Goal: Obtain resource: Obtain resource

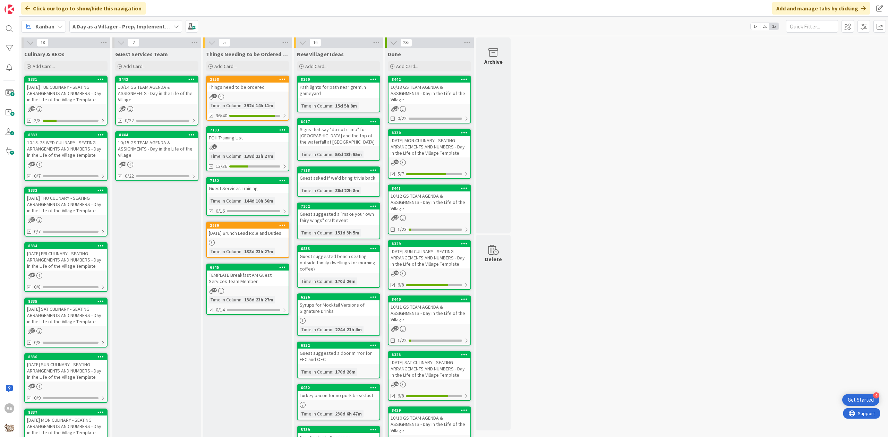
click at [60, 98] on div "[DATE] TUE CULINARY - SEATING ARRANGEMENTS AND NUMBERS - Day in the Life of the…" at bounding box center [66, 94] width 82 height 22
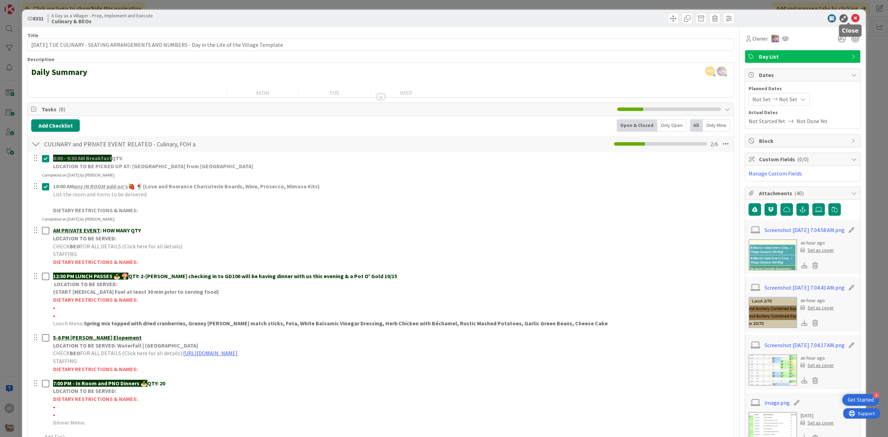
click at [560, 17] on icon at bounding box center [855, 18] width 8 height 8
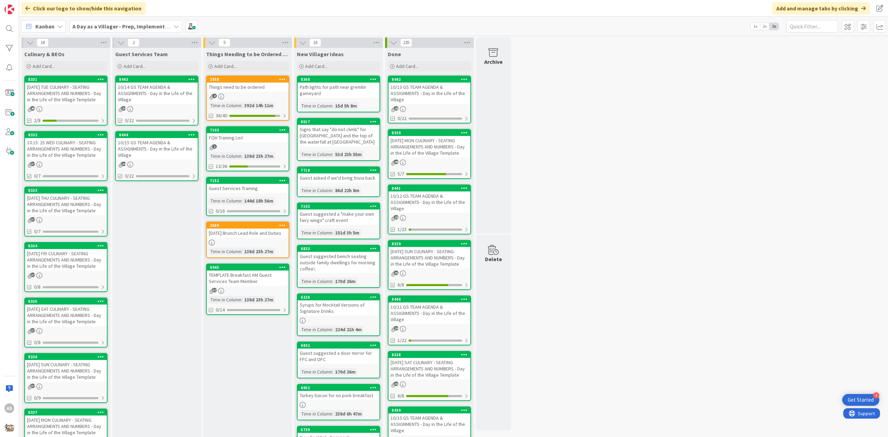
click at [56, 208] on div "[DATE] THU CULINARY - SEATING ARRANGEMENTS AND NUMBERS - Day in the Life of the…" at bounding box center [66, 205] width 82 height 22
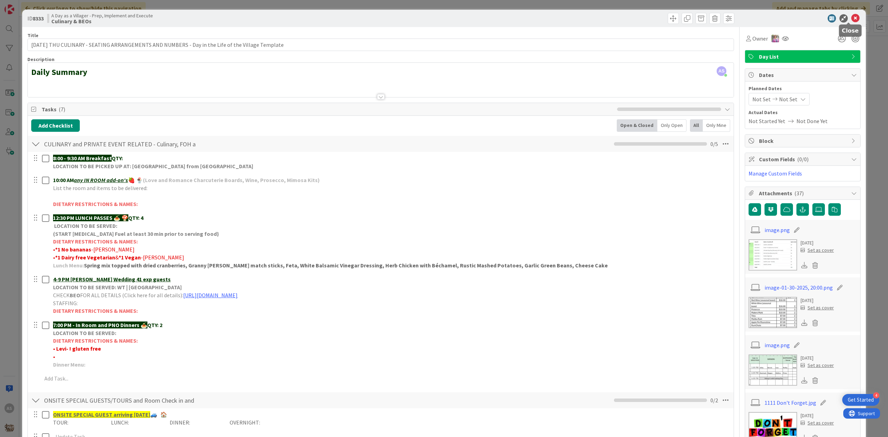
click at [560, 15] on icon at bounding box center [855, 18] width 8 height 8
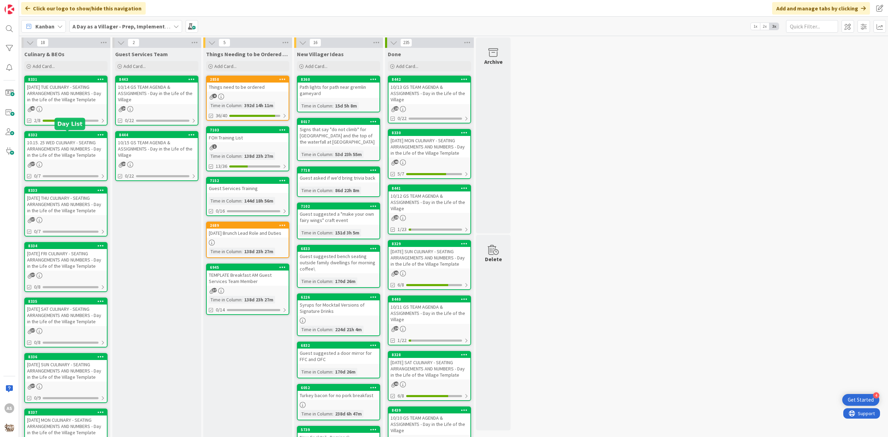
click at [73, 143] on div "10.15. 25 WED CULINARY - SEATING ARRANGEMENTS AND NUMBERS - Day in the Life of …" at bounding box center [66, 149] width 82 height 22
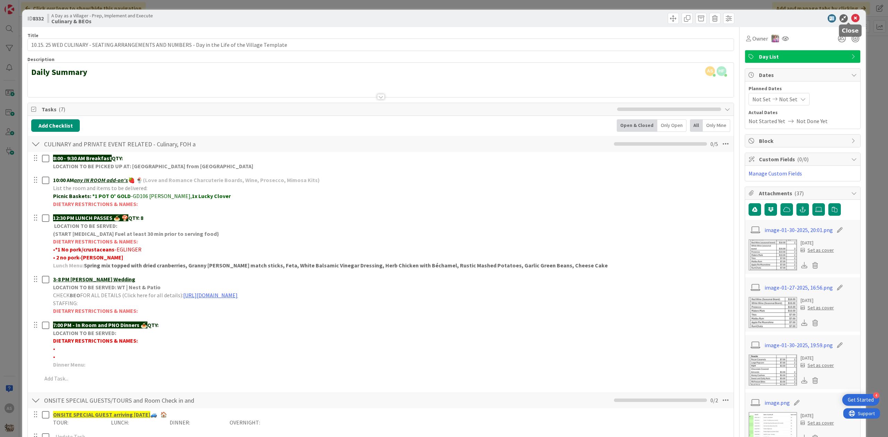
click at [560, 17] on icon at bounding box center [855, 18] width 8 height 8
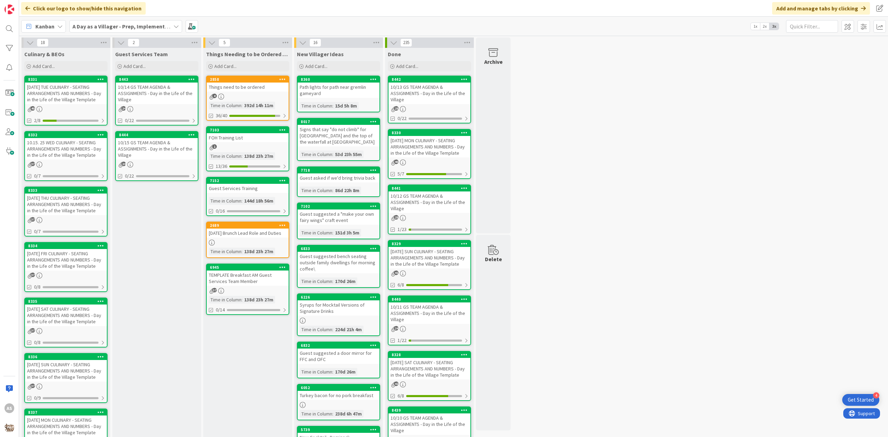
click at [49, 104] on div "[PHONE_NUMBER][DATE] TUE CULINARY - SEATING ARRANGEMENTS AND NUMBERS - Day in t…" at bounding box center [65, 101] width 83 height 50
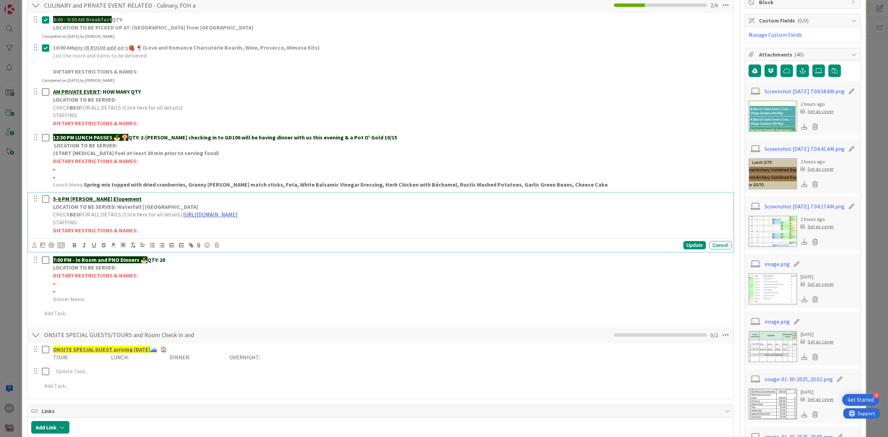
drag, startPoint x: 226, startPoint y: 214, endPoint x: 233, endPoint y: 214, distance: 6.6
click at [226, 214] on link "[URL][DOMAIN_NAME]" at bounding box center [210, 214] width 54 height 7
click at [286, 225] on link "[URL][DOMAIN_NAME]" at bounding box center [265, 228] width 48 height 9
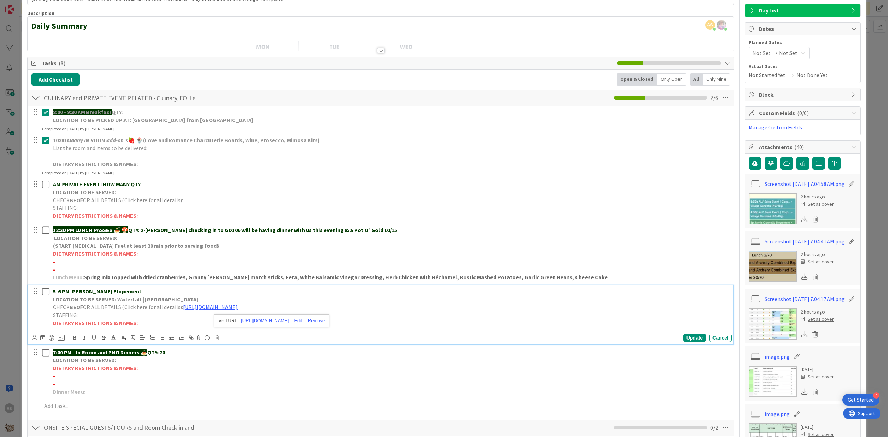
scroll to position [92, 0]
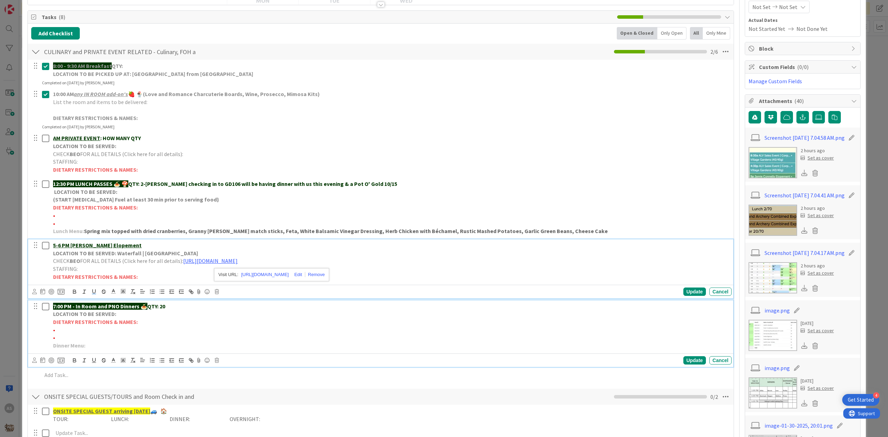
click at [130, 337] on p "•" at bounding box center [391, 338] width 676 height 8
click at [199, 287] on body "4 Get Started AS Click our logo to show/hide this navigation Add and manage tab…" at bounding box center [444, 218] width 888 height 437
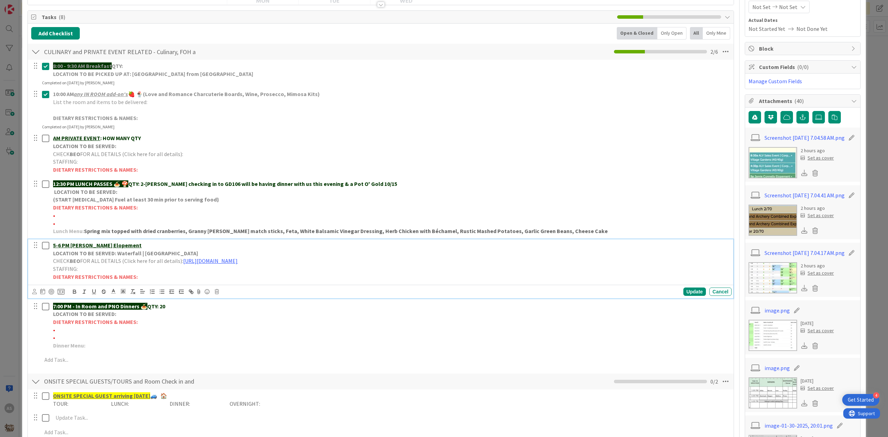
click at [155, 279] on p "DIETARY RESTRICTIONS & NAMES:" at bounding box center [391, 277] width 676 height 8
click at [61, 280] on strong "DIETARY RESTRICTIONS & NAMES:" at bounding box center [95, 276] width 85 height 7
drag, startPoint x: 135, startPoint y: 279, endPoint x: 179, endPoint y: 273, distance: 44.1
click at [141, 277] on p "DIETARY RESTRICTIONS & NAMES:" at bounding box center [391, 277] width 676 height 8
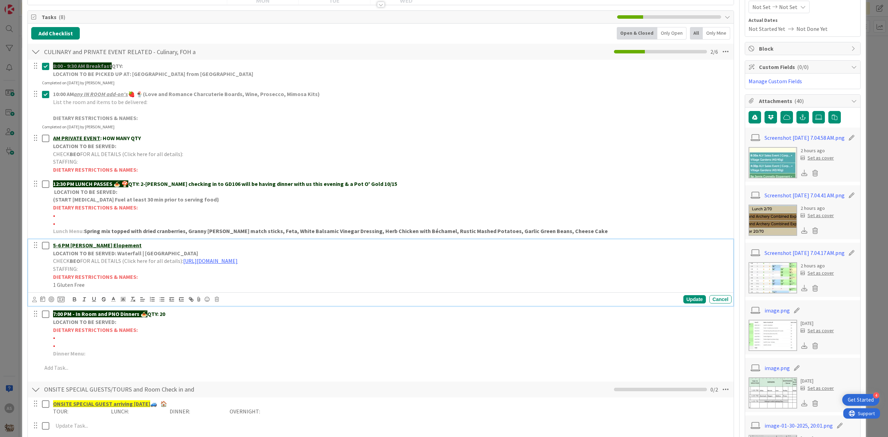
click at [124, 284] on p "1 Gluten Free" at bounding box center [391, 285] width 676 height 8
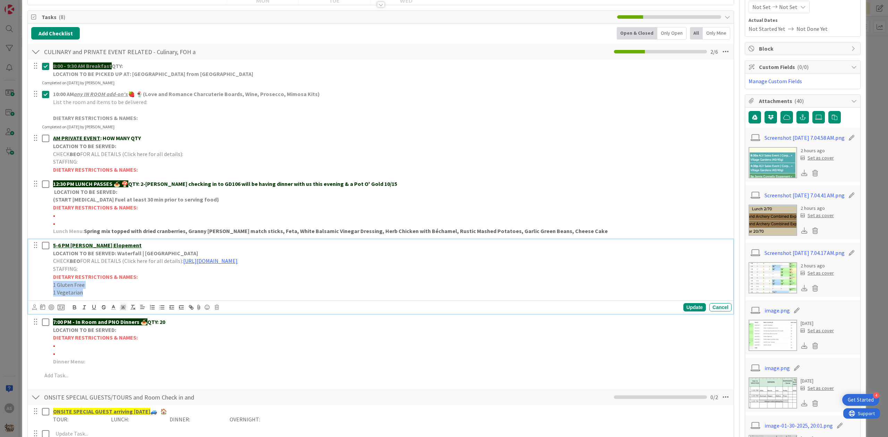
drag, startPoint x: 53, startPoint y: 286, endPoint x: 85, endPoint y: 292, distance: 32.5
click at [85, 293] on div "5-6 PM [PERSON_NAME] Elopement LOCATION TO BE SERVED: Waterfall | [PERSON_NAME]…" at bounding box center [390, 268] width 681 height 59
click at [116, 308] on icon at bounding box center [113, 307] width 6 height 6
click at [122, 317] on span at bounding box center [121, 316] width 6 height 6
click at [560, 310] on div "Update" at bounding box center [694, 307] width 23 height 8
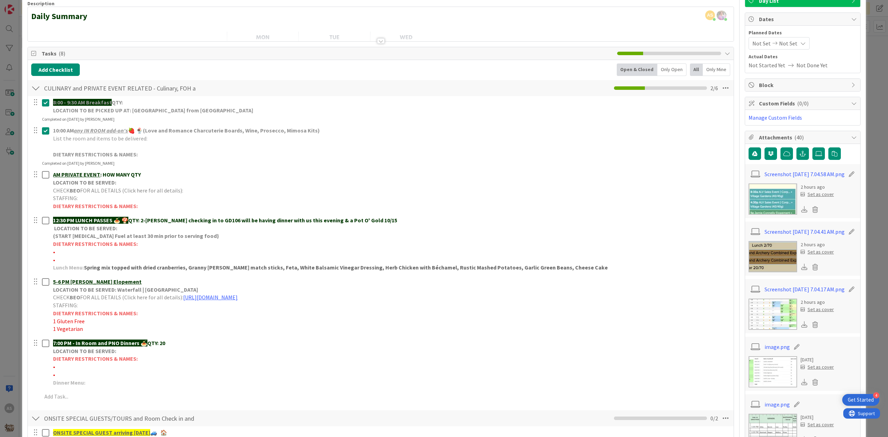
scroll to position [0, 0]
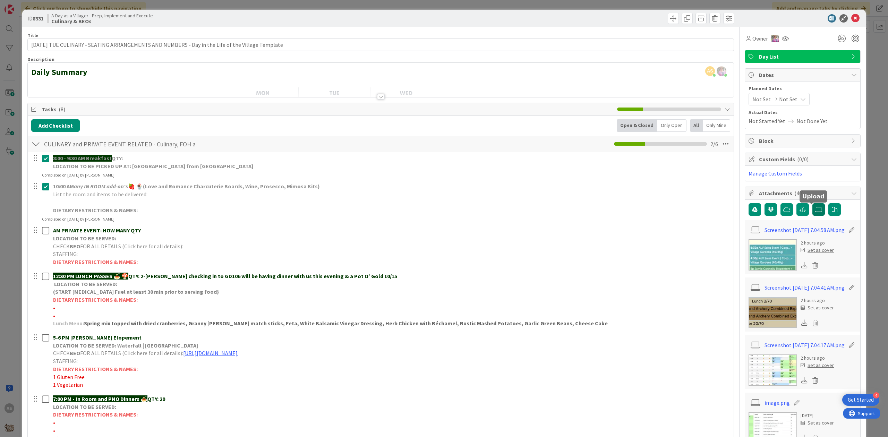
click at [560, 211] on icon at bounding box center [818, 210] width 7 height 6
click at [560, 203] on input "file" at bounding box center [812, 203] width 0 height 0
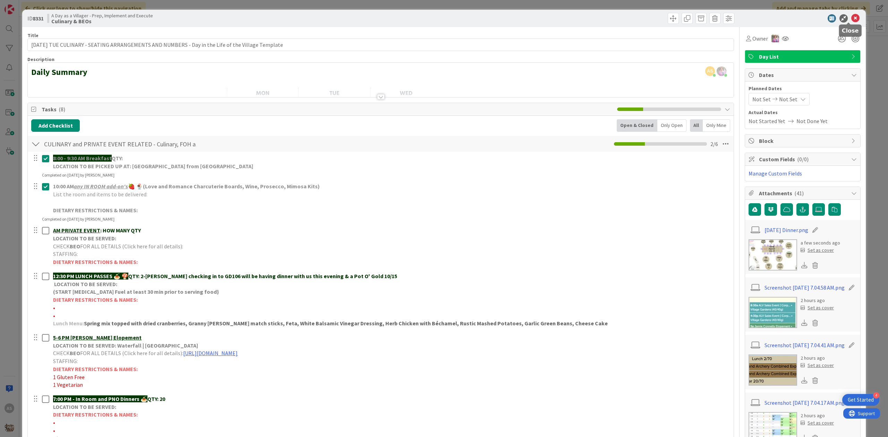
click at [560, 18] on icon at bounding box center [855, 18] width 8 height 8
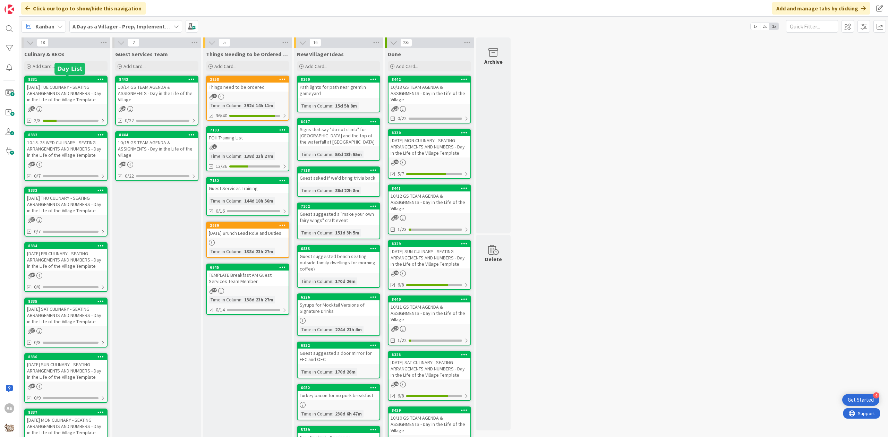
click at [74, 88] on div "[DATE] TUE CULINARY - SEATING ARRANGEMENTS AND NUMBERS - Day in the Life of the…" at bounding box center [66, 94] width 82 height 22
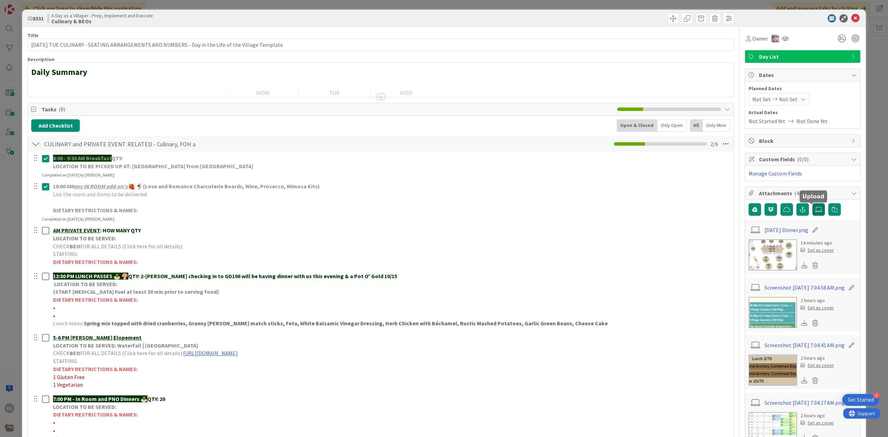
click at [560, 211] on icon at bounding box center [818, 210] width 7 height 6
click at [560, 203] on input "file" at bounding box center [812, 203] width 0 height 0
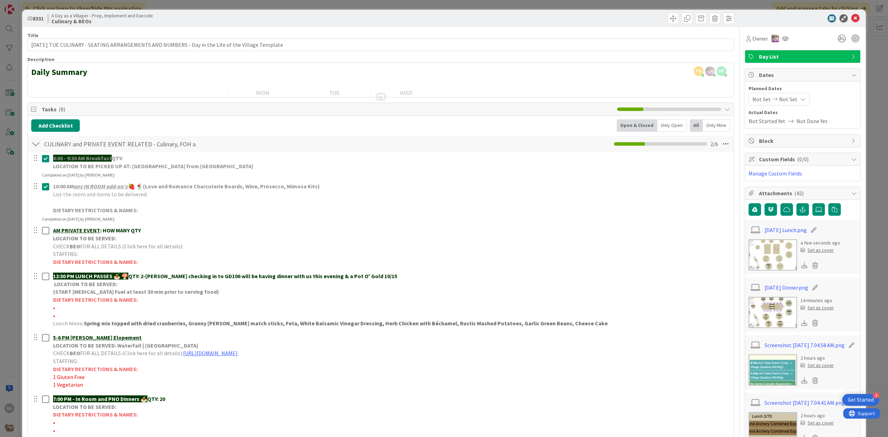
click at [560, 314] on img at bounding box center [772, 312] width 49 height 31
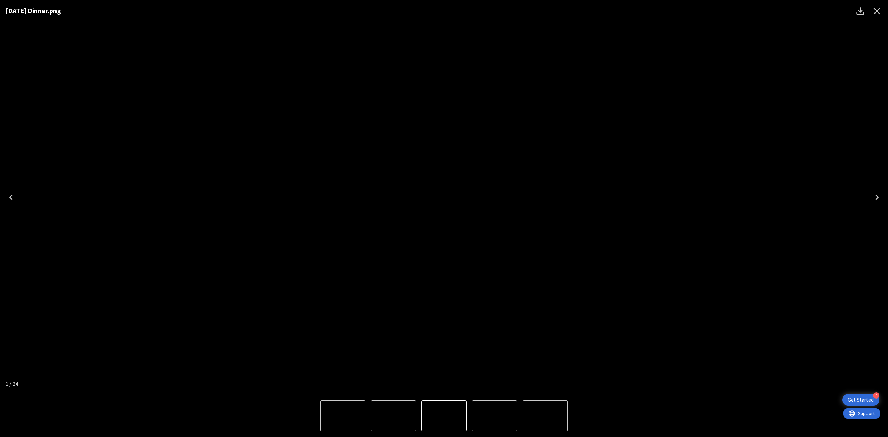
click at [560, 56] on div "[DATE] Dinner.png" at bounding box center [444, 197] width 888 height 395
click at [560, 6] on icon "Close" at bounding box center [876, 11] width 11 height 11
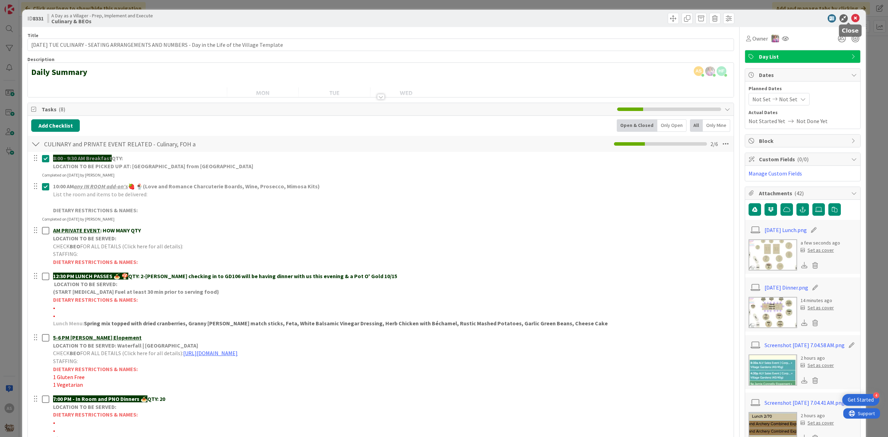
click at [560, 19] on icon at bounding box center [855, 18] width 8 height 8
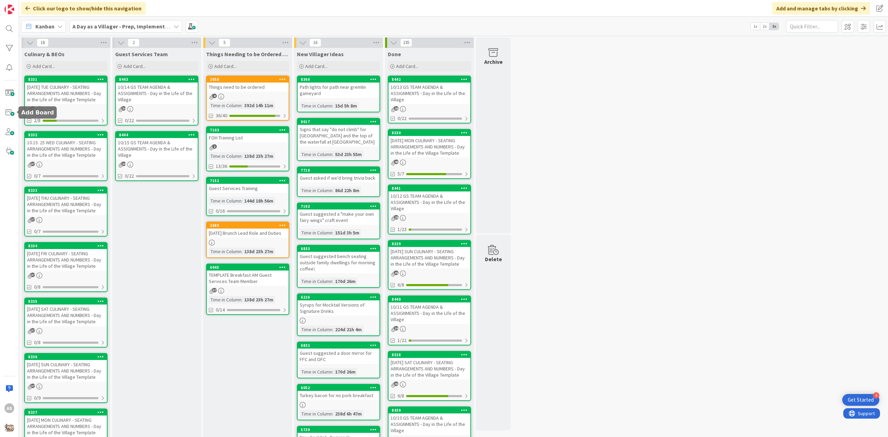
click at [88, 89] on div "[DATE] TUE CULINARY - SEATING ARRANGEMENTS AND NUMBERS - Day in the Life of the…" at bounding box center [66, 94] width 82 height 22
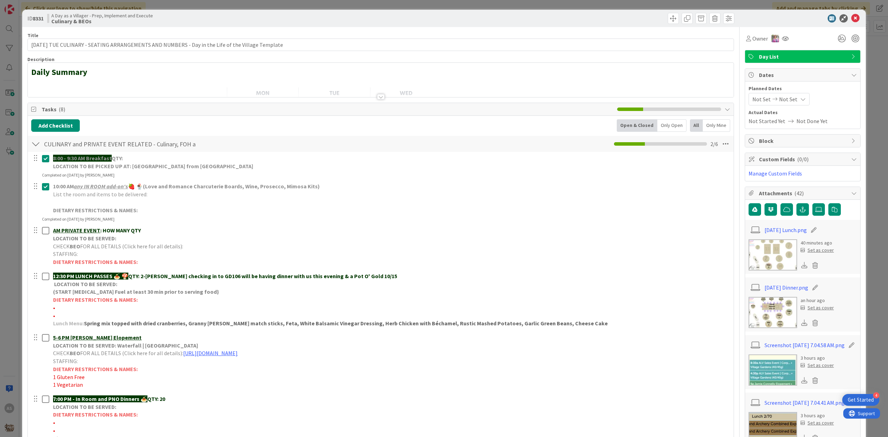
click at [560, 309] on img at bounding box center [772, 312] width 49 height 31
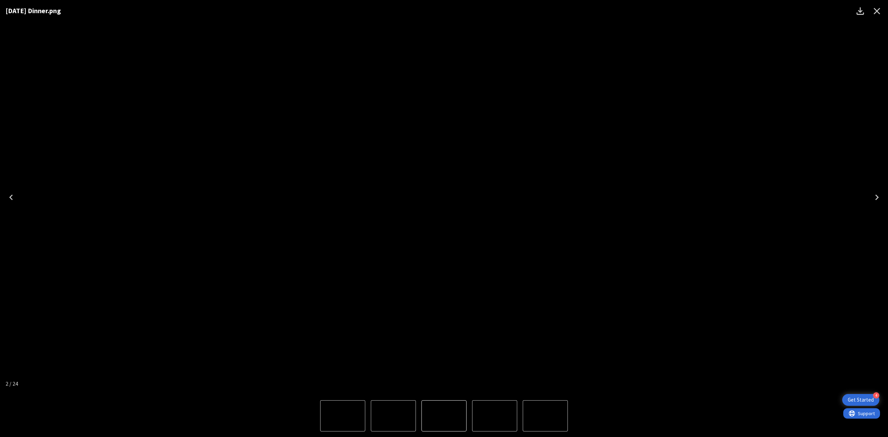
click at [560, 14] on icon "Download" at bounding box center [859, 10] width 7 height 7
click at [560, 164] on div "[DATE] Dinner.png" at bounding box center [444, 197] width 888 height 395
click at [560, 15] on icon "Close" at bounding box center [876, 11] width 11 height 11
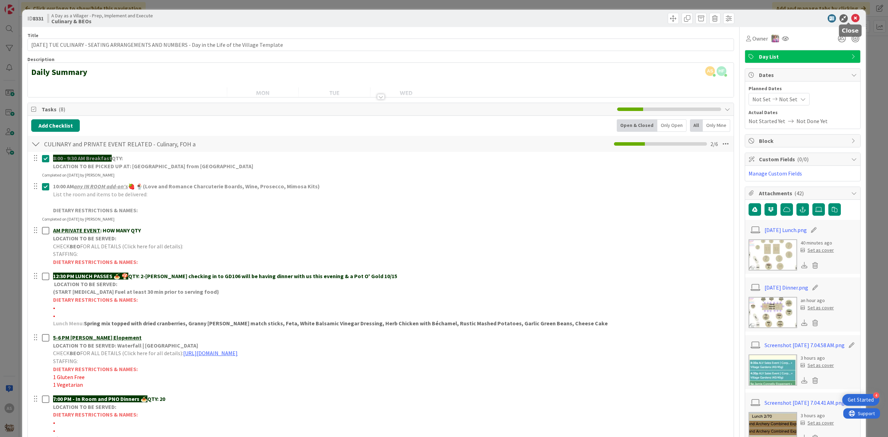
click at [560, 19] on icon at bounding box center [855, 18] width 8 height 8
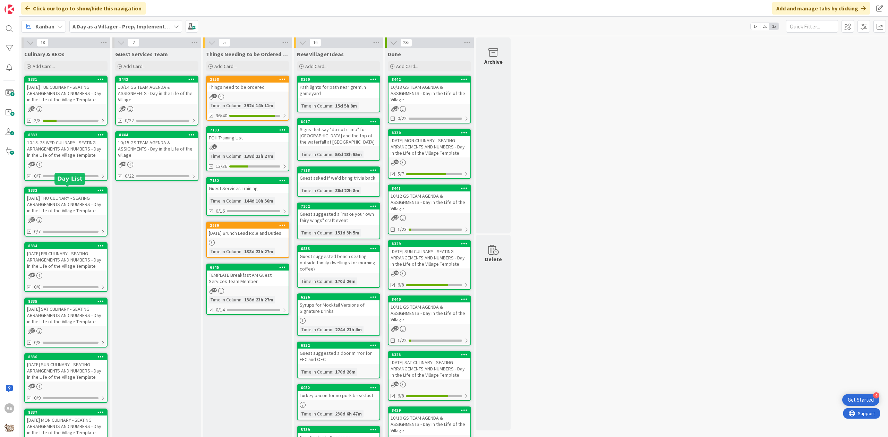
click at [51, 195] on div "[DATE] THU CULINARY - SEATING ARRANGEMENTS AND NUMBERS - Day in the Life of the…" at bounding box center [66, 205] width 82 height 22
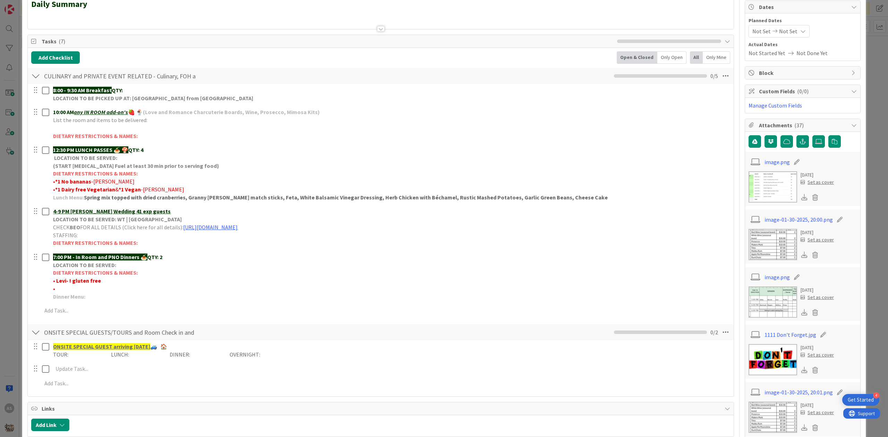
scroll to position [92, 0]
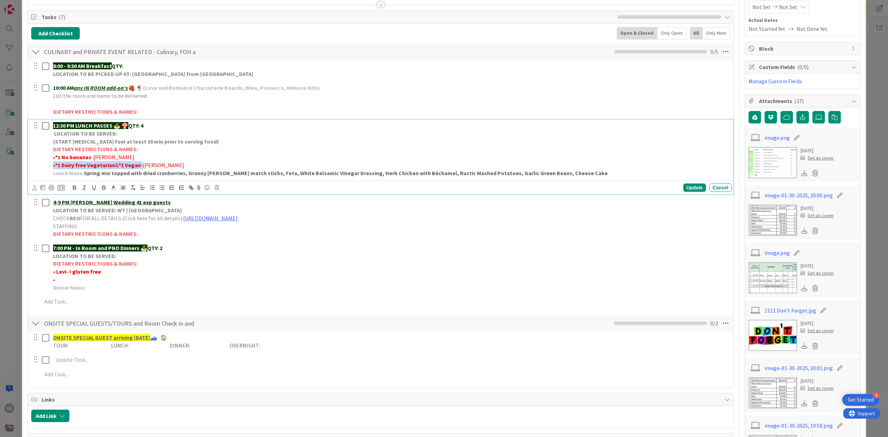
drag, startPoint x: 143, startPoint y: 164, endPoint x: 38, endPoint y: 166, distance: 105.1
click at [38, 166] on div "12:30 PM LUNCH PASSES 🍝 🍄 QTY: 4 LOCATION TO BE SERVED: (START [MEDICAL_DATA] F…" at bounding box center [381, 149] width 700 height 59
copy p "• *1 Dairy free Vegetarian & *1 Vegan -"
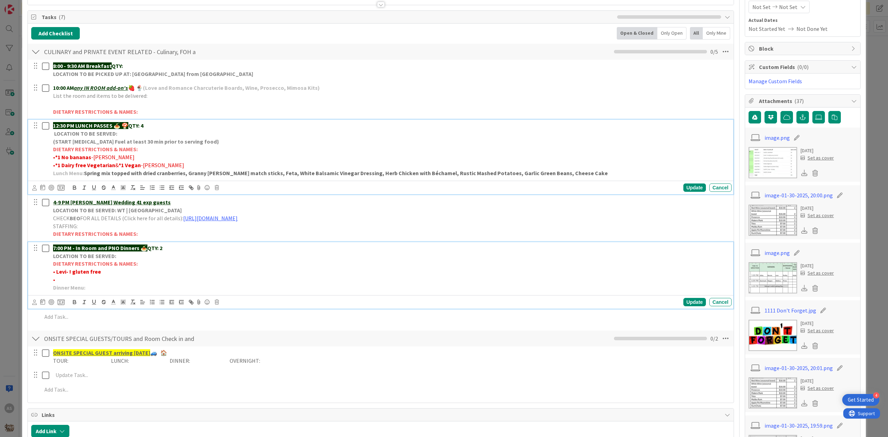
drag, startPoint x: 101, startPoint y: 277, endPoint x: 60, endPoint y: 277, distance: 40.9
click at [60, 277] on p "•" at bounding box center [391, 280] width 676 height 8
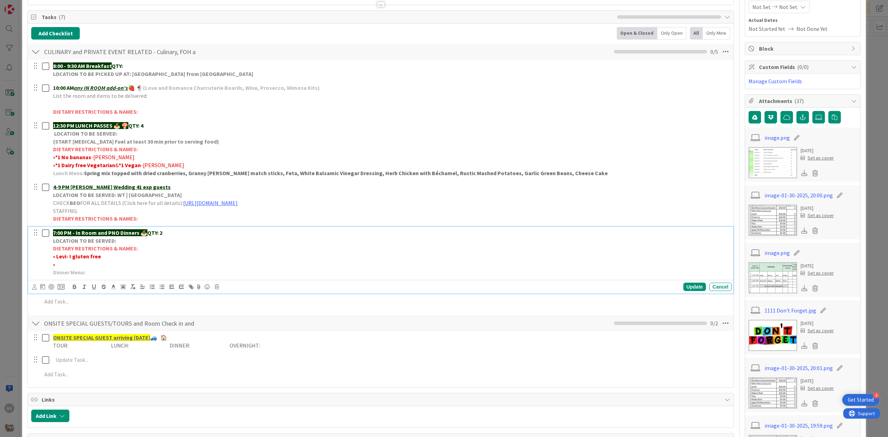
scroll to position [77, 0]
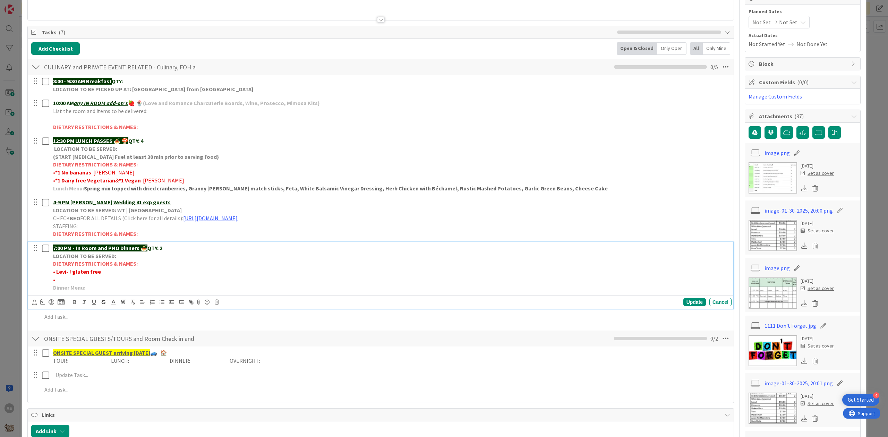
click at [69, 274] on strong "• Levi- ! gluten free" at bounding box center [77, 271] width 48 height 7
click at [70, 274] on strong "• Levi- ! gluten free" at bounding box center [77, 271] width 48 height 7
drag, startPoint x: 108, startPoint y: 271, endPoint x: 51, endPoint y: 273, distance: 56.2
click at [51, 273] on div "7:00 PM - In Room and PNO Dinners 🍝 QTY: 2 LOCATION TO BE SERVED: DIETARY RESTR…" at bounding box center [390, 267] width 681 height 51
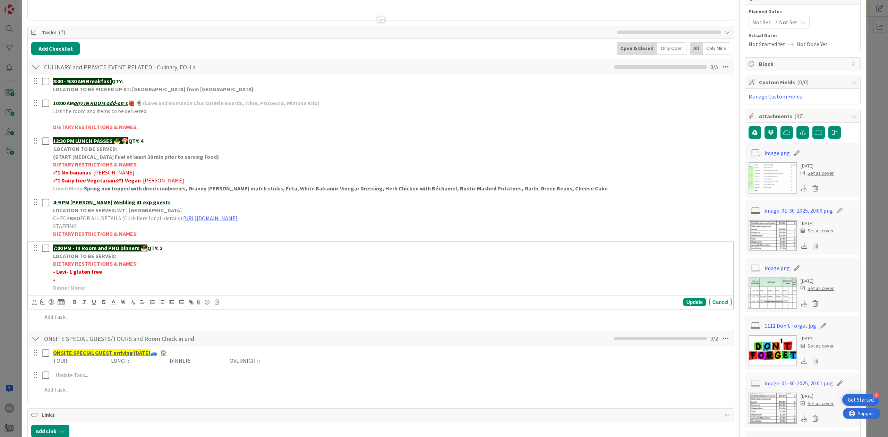
drag, startPoint x: 107, startPoint y: 277, endPoint x: 104, endPoint y: 273, distance: 5.4
click at [105, 275] on div "7:00 PM - In Room and PNO Dinners 🍝 QTY: 2 LOCATION TO BE SERVED: DIETARY RESTR…" at bounding box center [390, 267] width 681 height 51
drag, startPoint x: 104, startPoint y: 273, endPoint x: 70, endPoint y: 275, distance: 34.7
click at [70, 275] on p "• Levi- 1 gluten free" at bounding box center [391, 272] width 676 height 8
copy strong "1 gluten free"
